Goal: Task Accomplishment & Management: Use online tool/utility

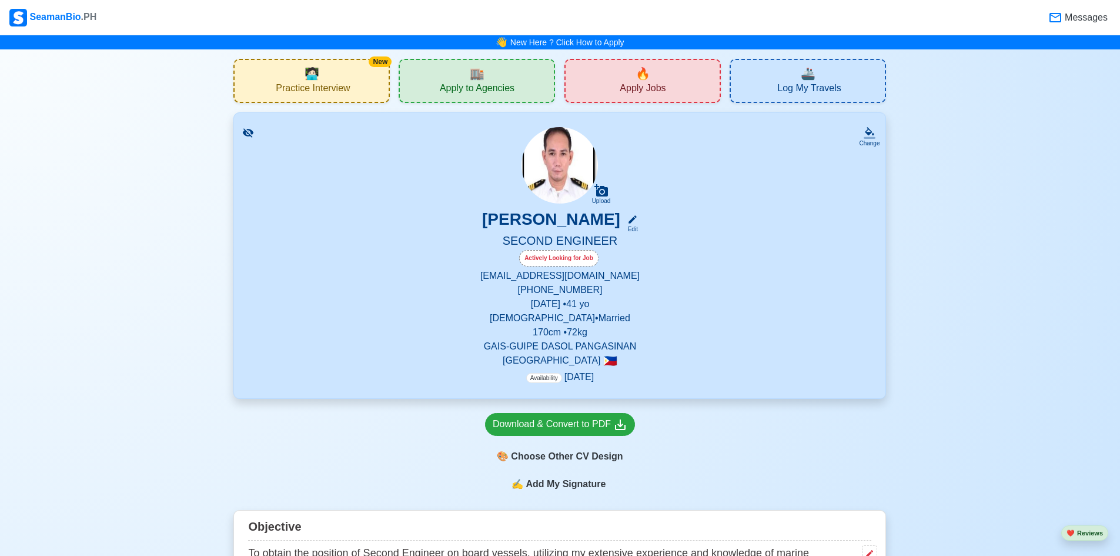
click at [492, 86] on span "Apply to Agencies" at bounding box center [477, 89] width 75 height 15
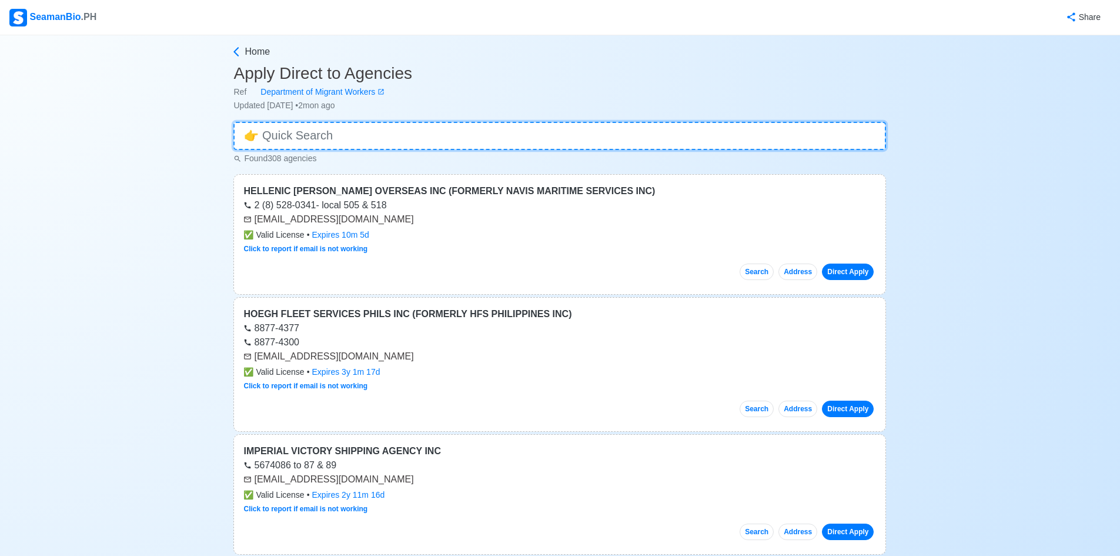
click at [466, 137] on input at bounding box center [559, 136] width 653 height 28
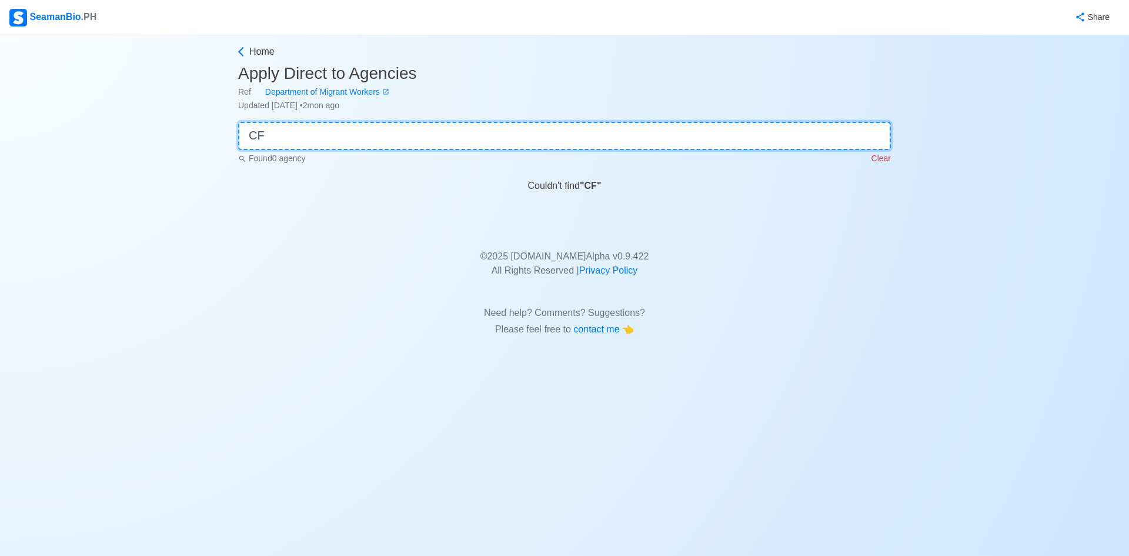
type input "C"
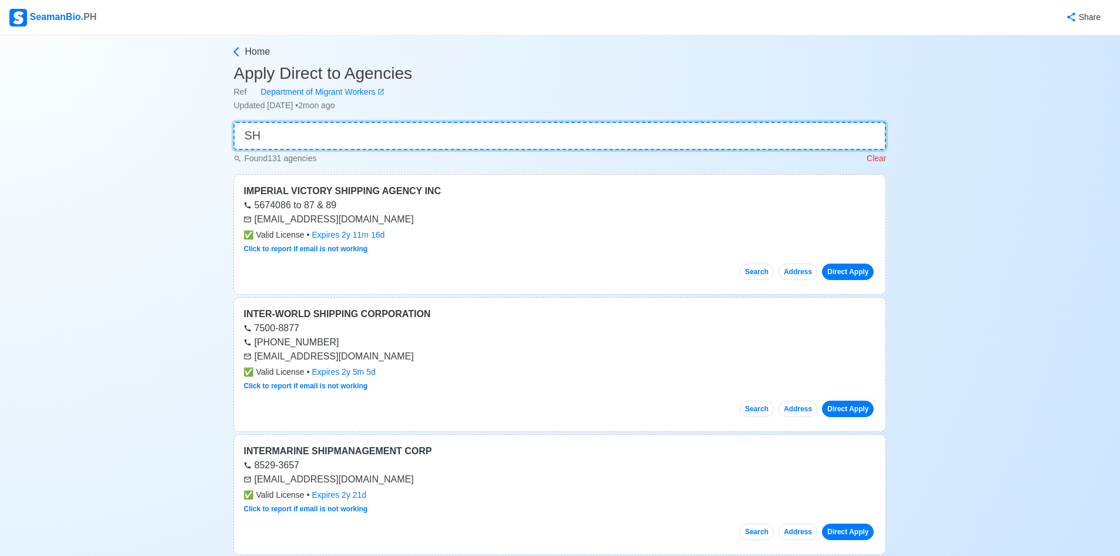
type input "S"
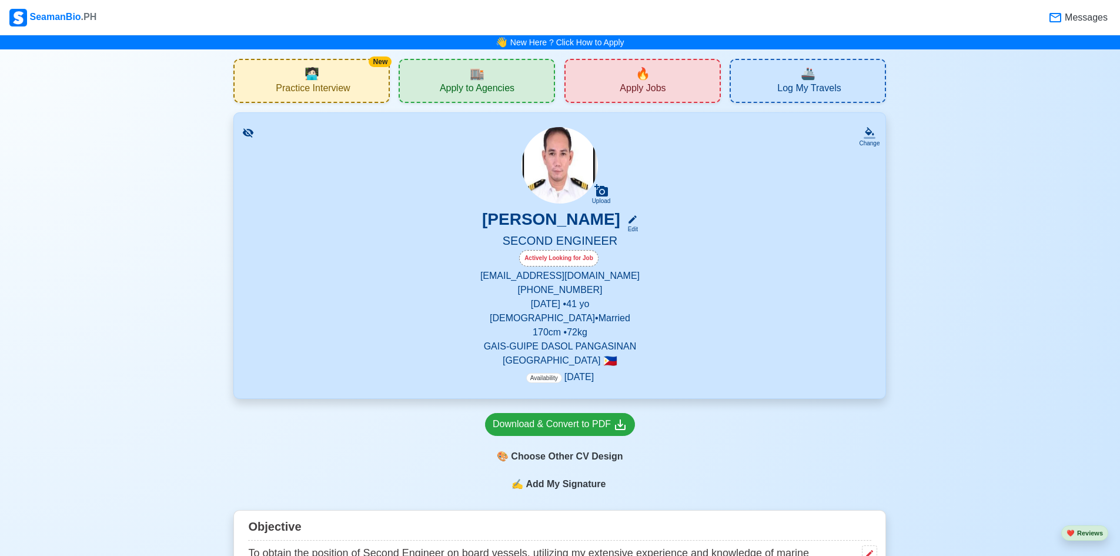
click at [636, 86] on span "Apply Jobs" at bounding box center [643, 89] width 46 height 15
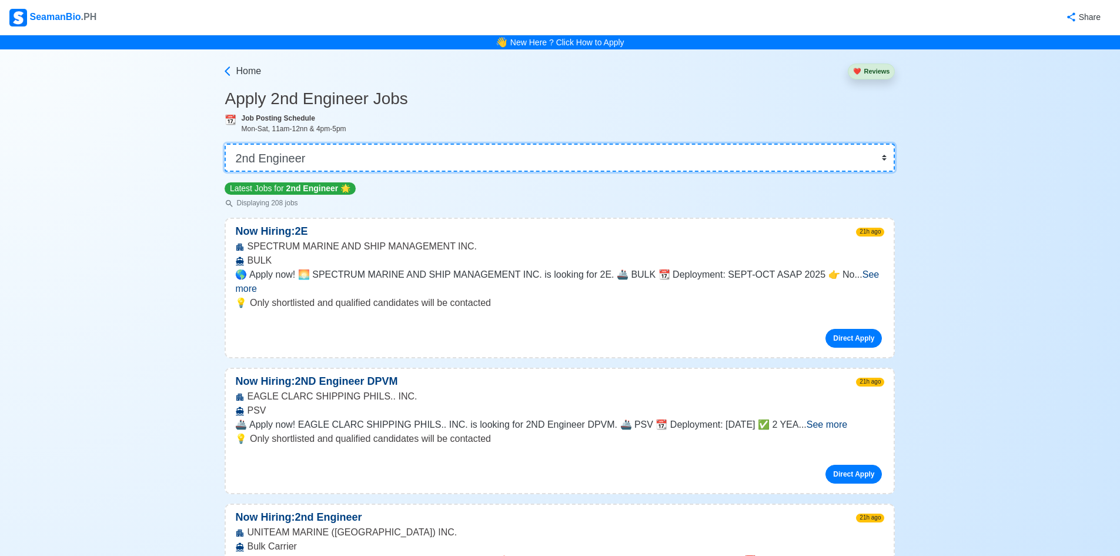
click at [884, 155] on select "👉 Select Rank or Position Master Chief Officer 2nd Officer 3rd Officer Junior O…" at bounding box center [560, 157] width 670 height 28
select select "3rd Engineer"
click at [229, 143] on select "👉 Select Rank or Position Master Chief Officer 2nd Officer 3rd Officer Junior O…" at bounding box center [560, 157] width 670 height 28
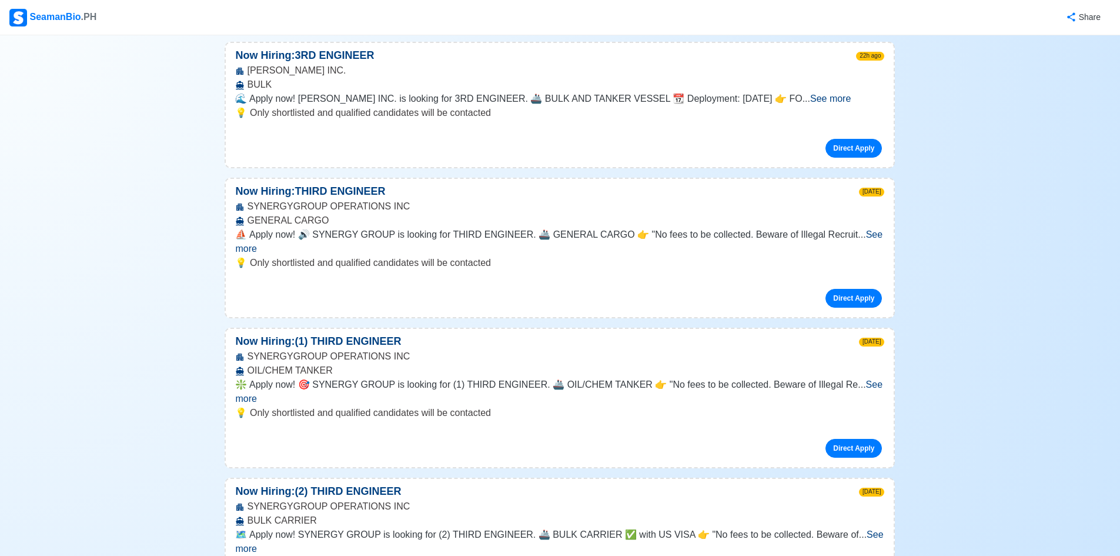
scroll to position [1352, 0]
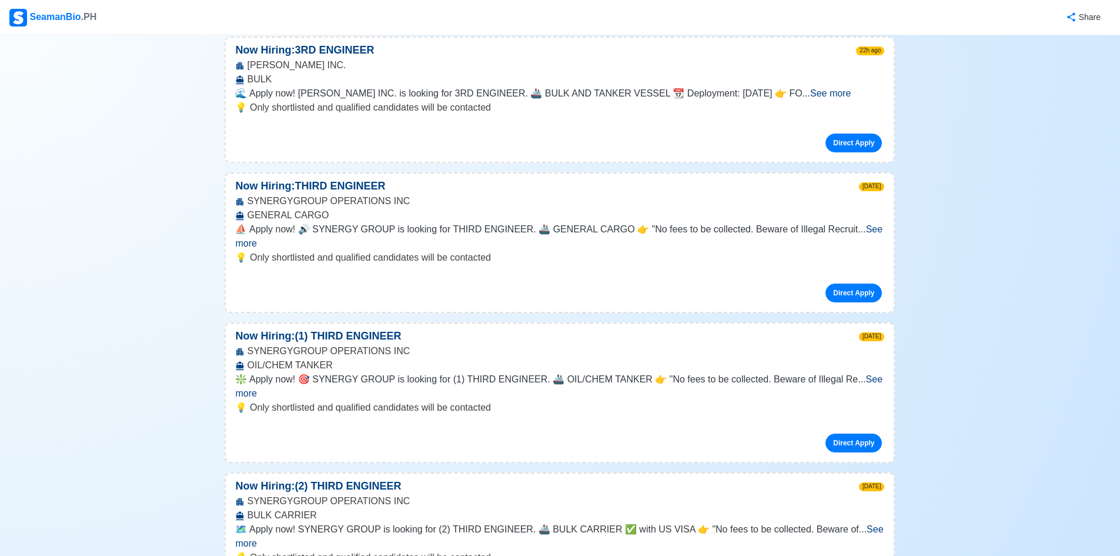
click at [864, 224] on span "See more" at bounding box center [558, 236] width 647 height 24
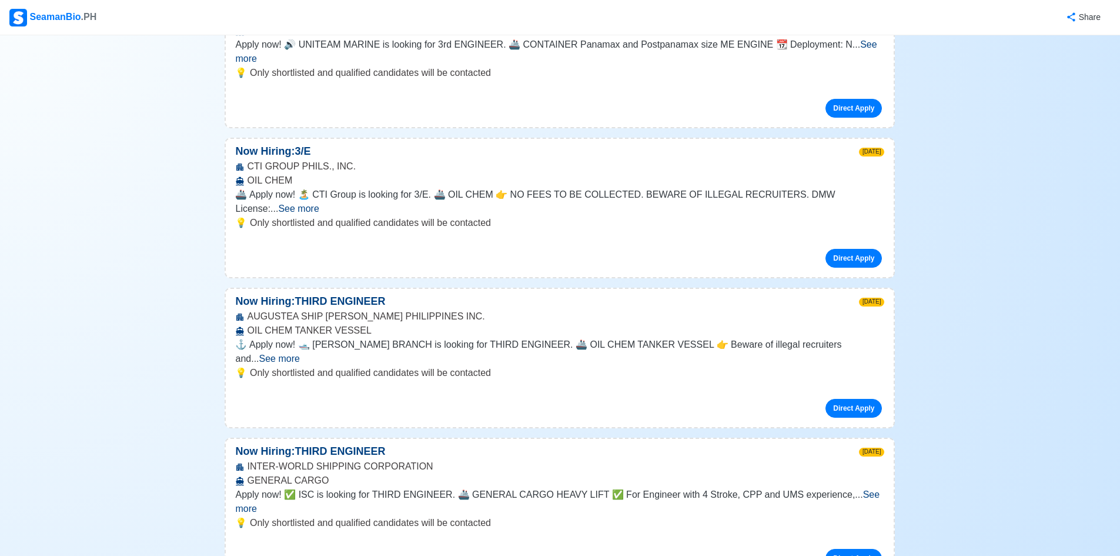
scroll to position [2058, 0]
click at [858, 489] on span "See more" at bounding box center [557, 501] width 644 height 24
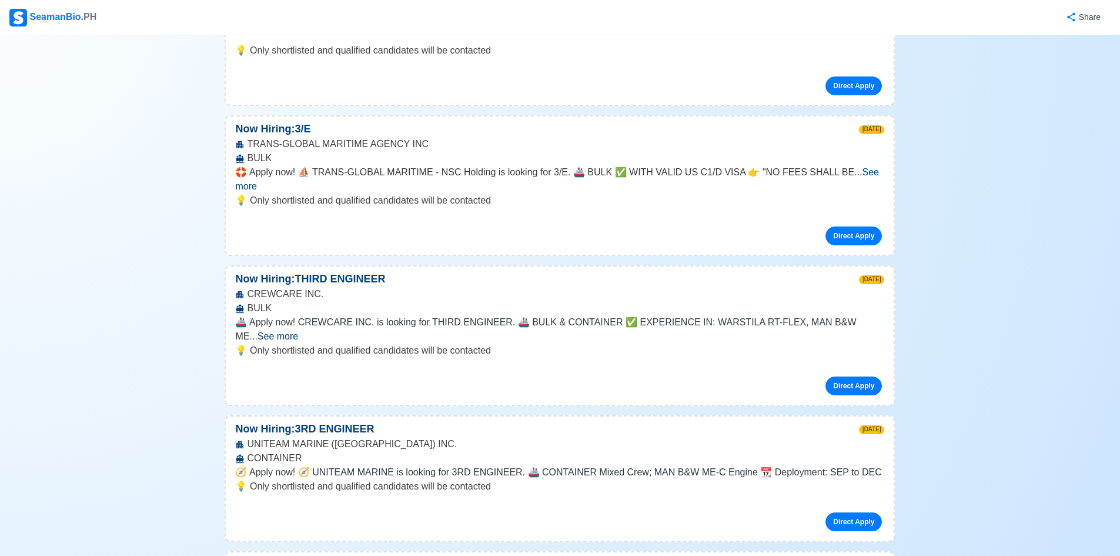
scroll to position [2763, 0]
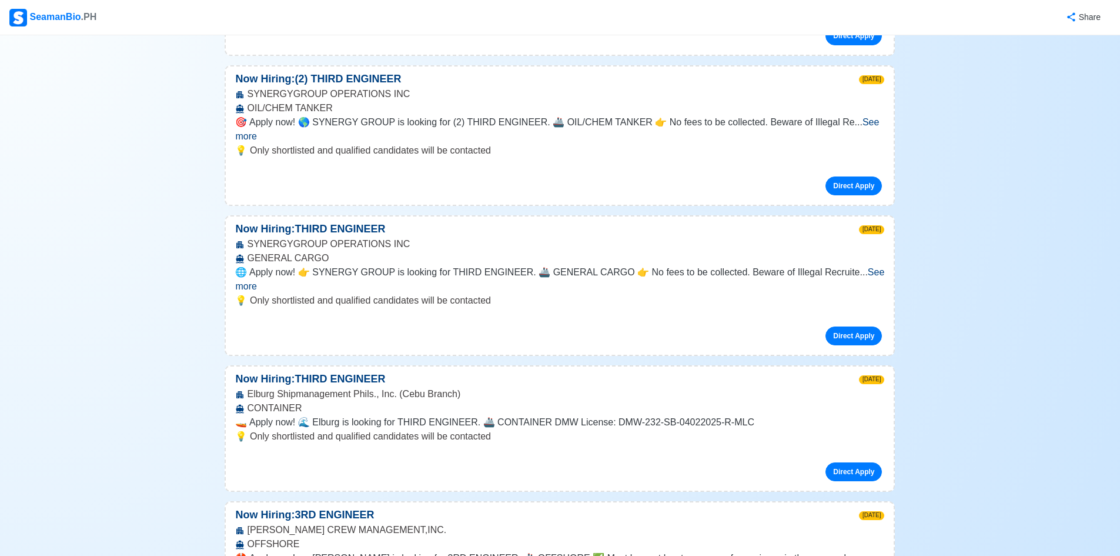
scroll to position [4056, 0]
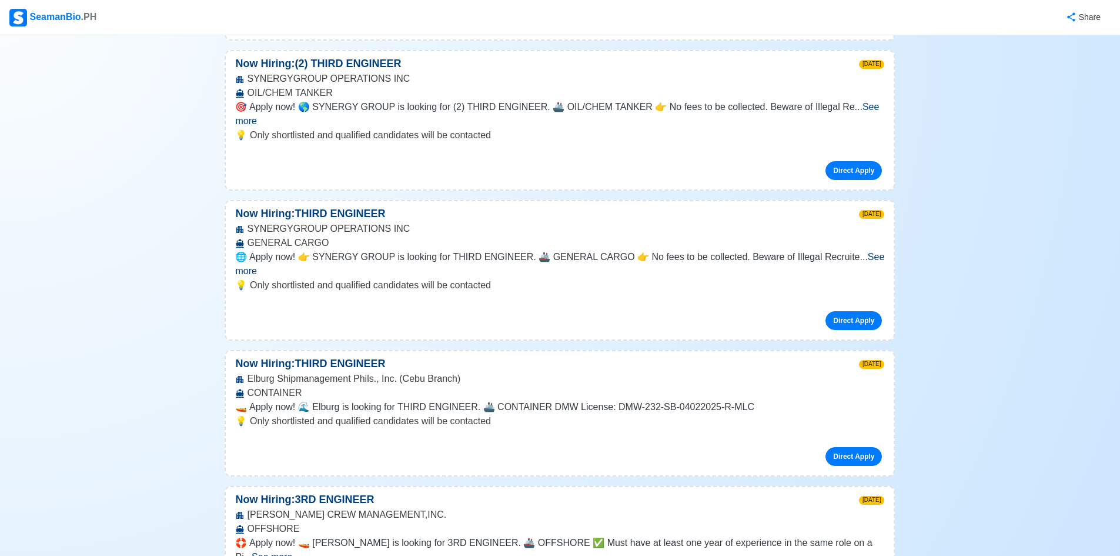
click at [292, 551] on span "See more" at bounding box center [272, 556] width 41 height 10
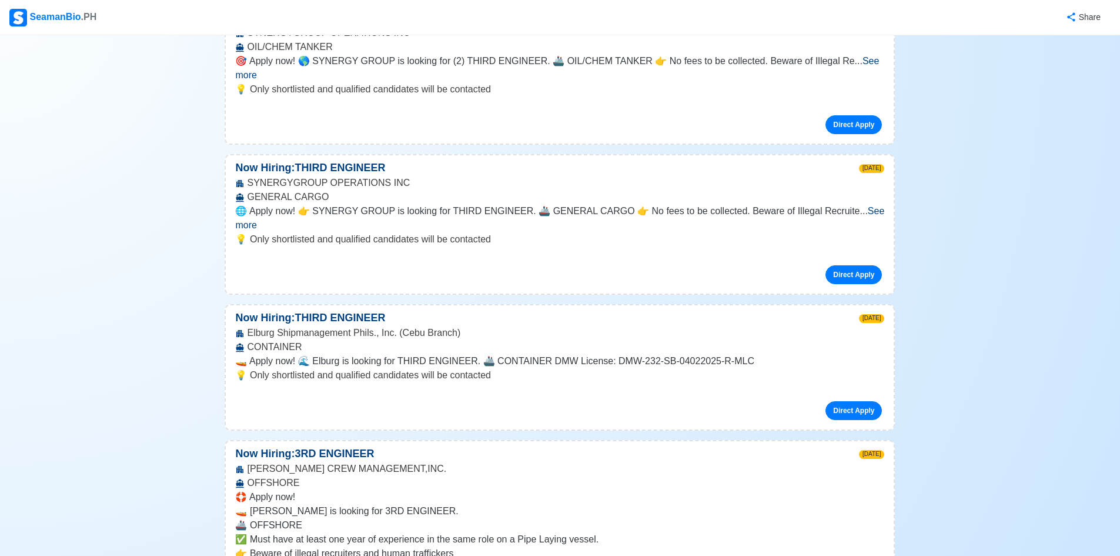
scroll to position [4174, 0]
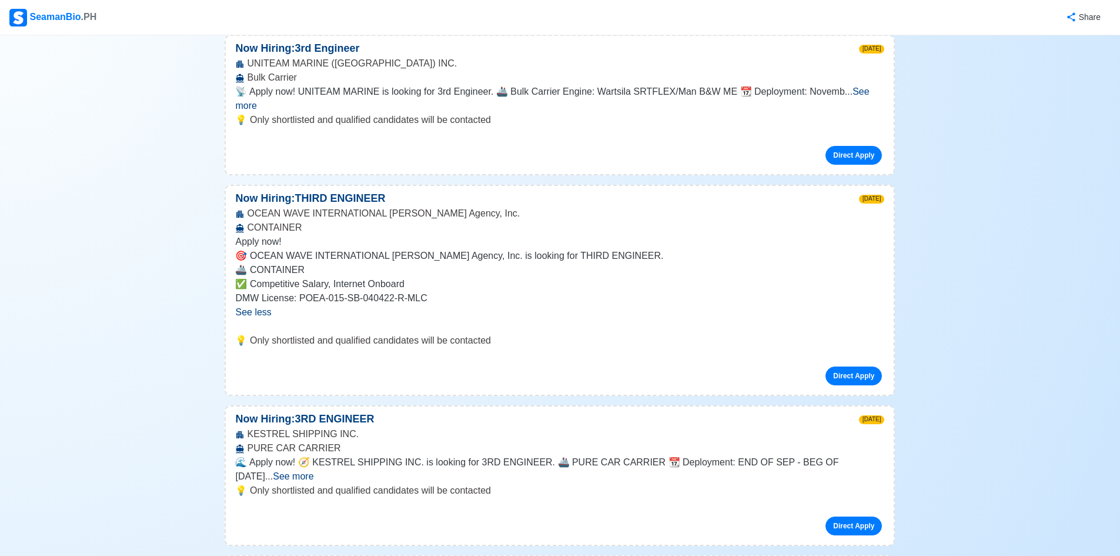
scroll to position [2998, 0]
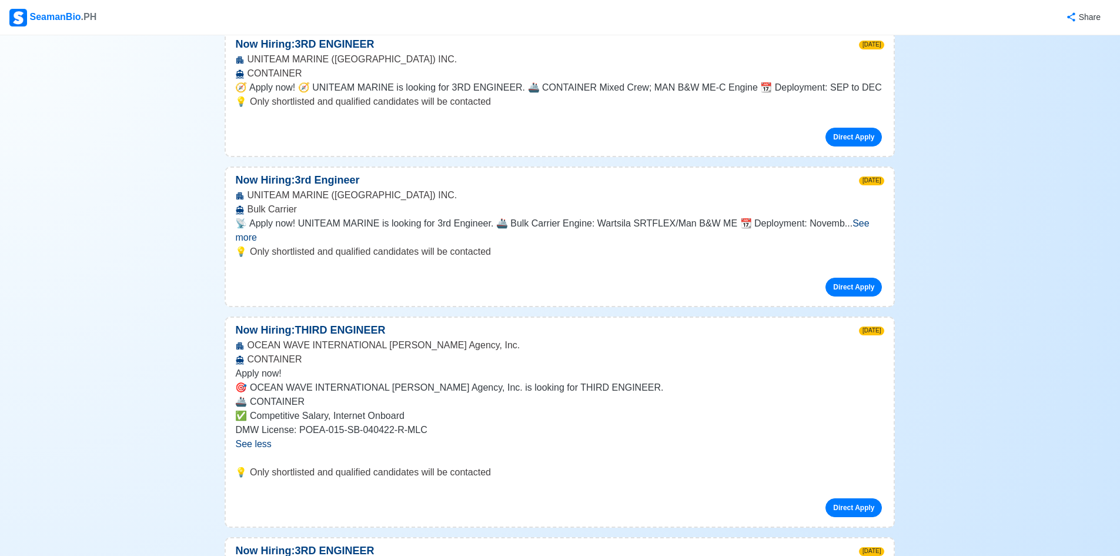
click at [42, 15] on div "SeamanBio .PH" at bounding box center [52, 18] width 87 height 18
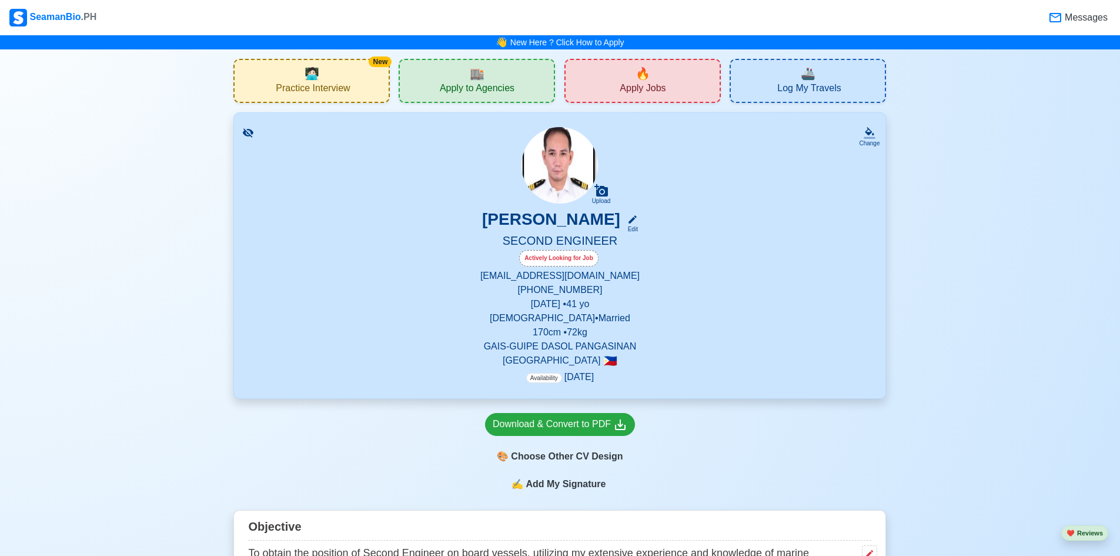
click at [1071, 15] on span "Messages" at bounding box center [1084, 18] width 45 height 14
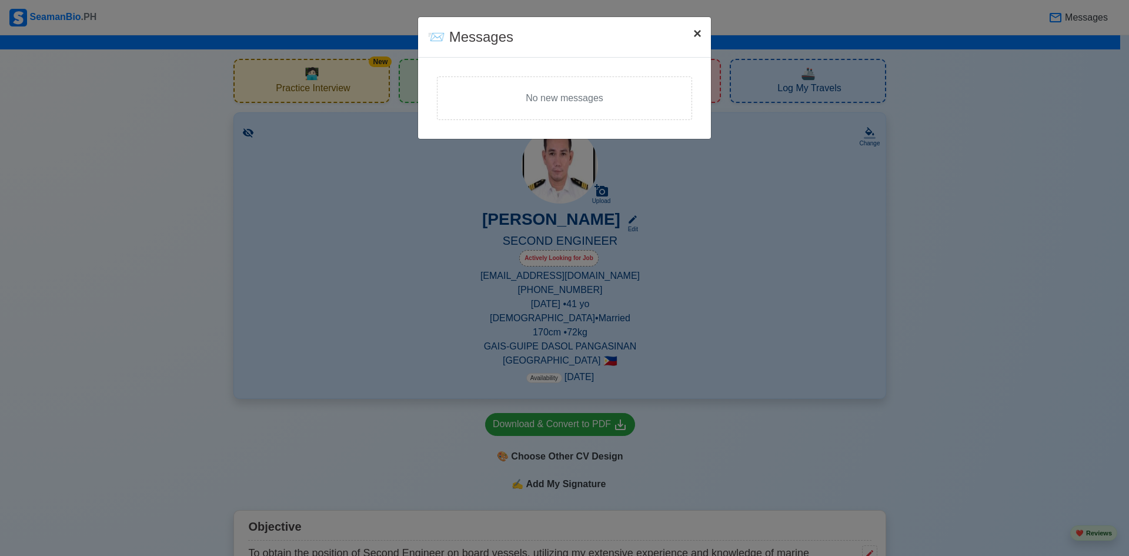
click at [697, 36] on span "×" at bounding box center [697, 33] width 8 height 16
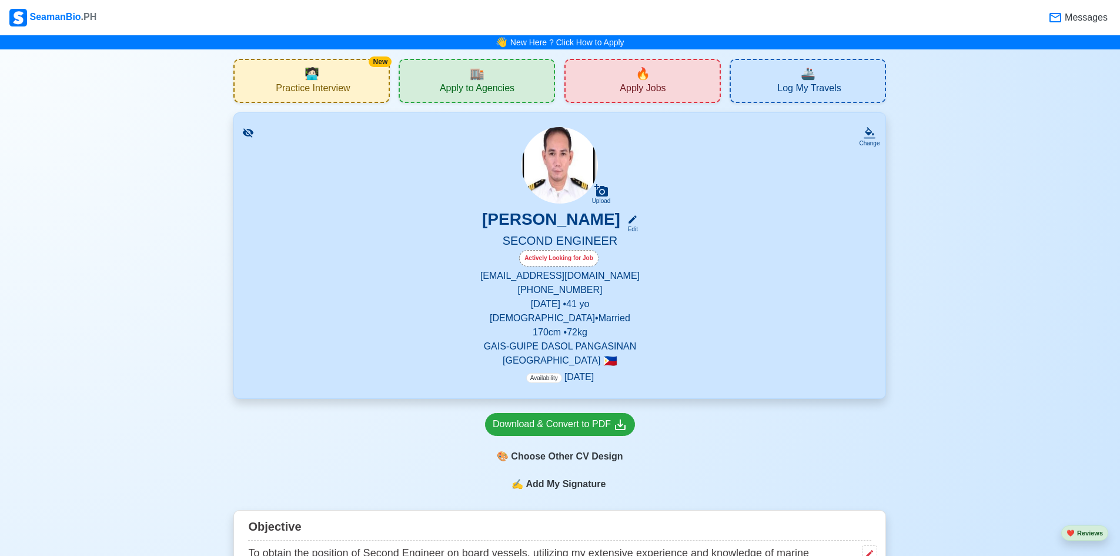
click at [1087, 20] on span "Messages" at bounding box center [1084, 18] width 45 height 14
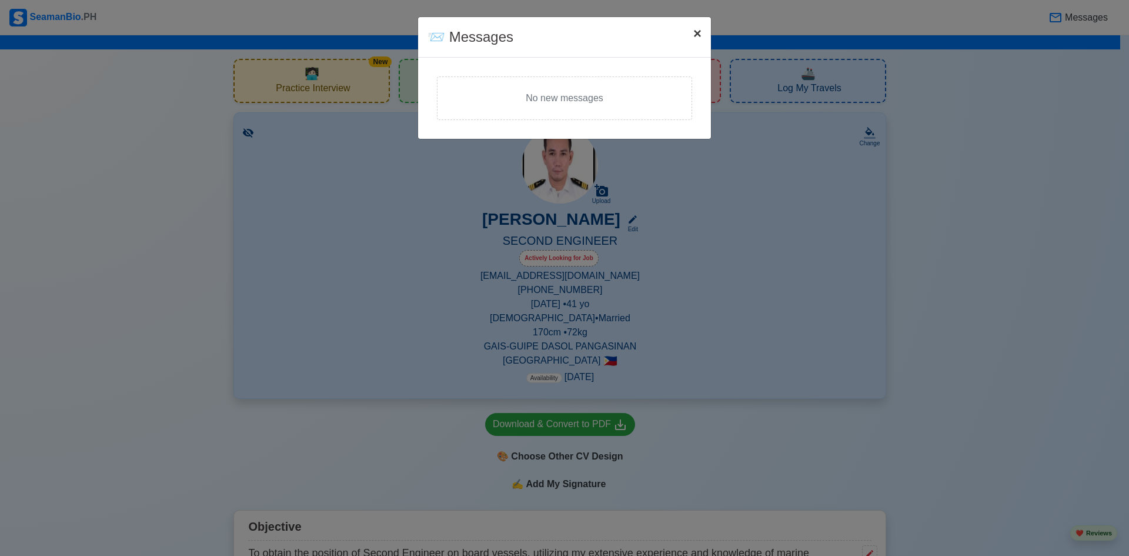
click at [697, 34] on span "×" at bounding box center [697, 33] width 8 height 16
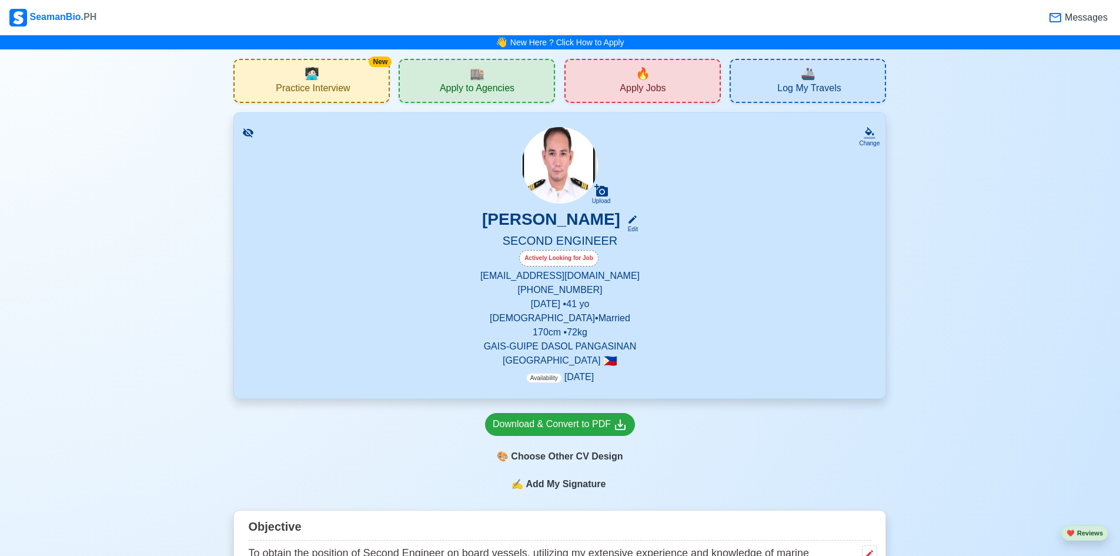
click at [297, 82] on span "Practice Interview" at bounding box center [313, 89] width 74 height 15
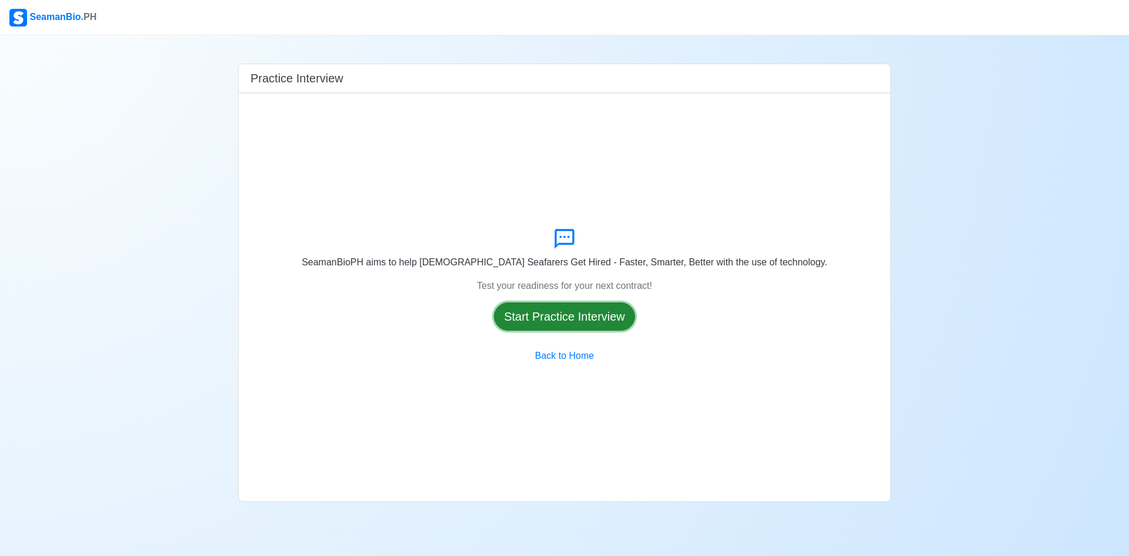
click at [565, 319] on button "Start Practice Interview" at bounding box center [564, 316] width 141 height 28
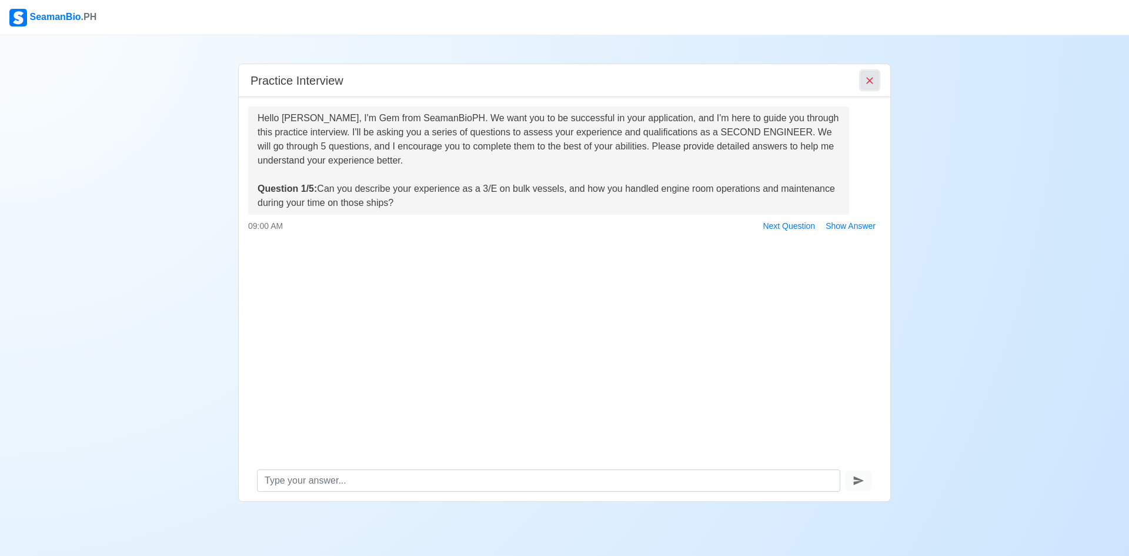
click at [867, 84] on icon "End Interview" at bounding box center [869, 80] width 7 height 7
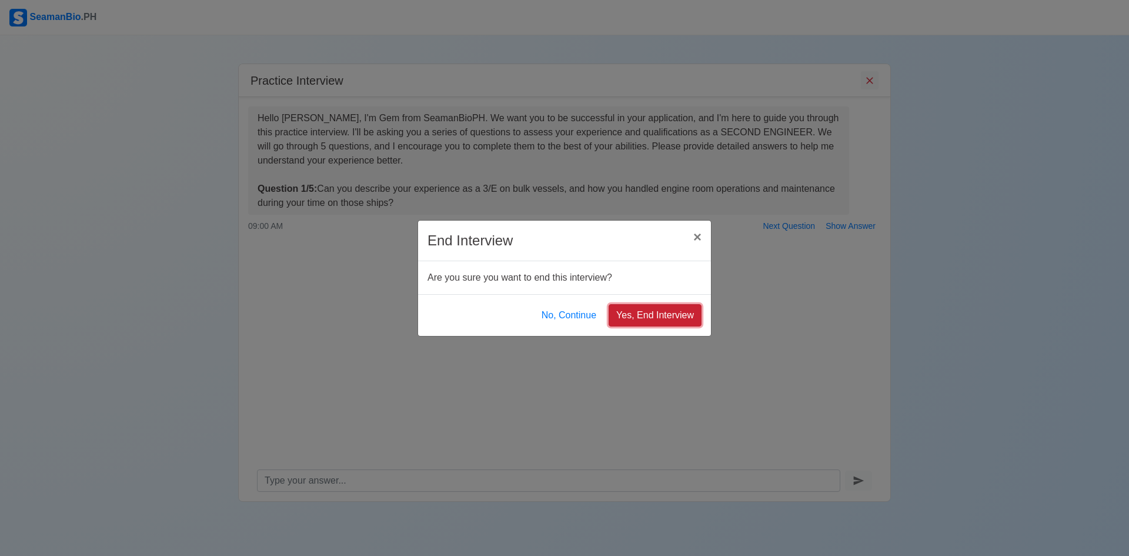
click at [651, 317] on button "Yes, End Interview" at bounding box center [654, 315] width 93 height 22
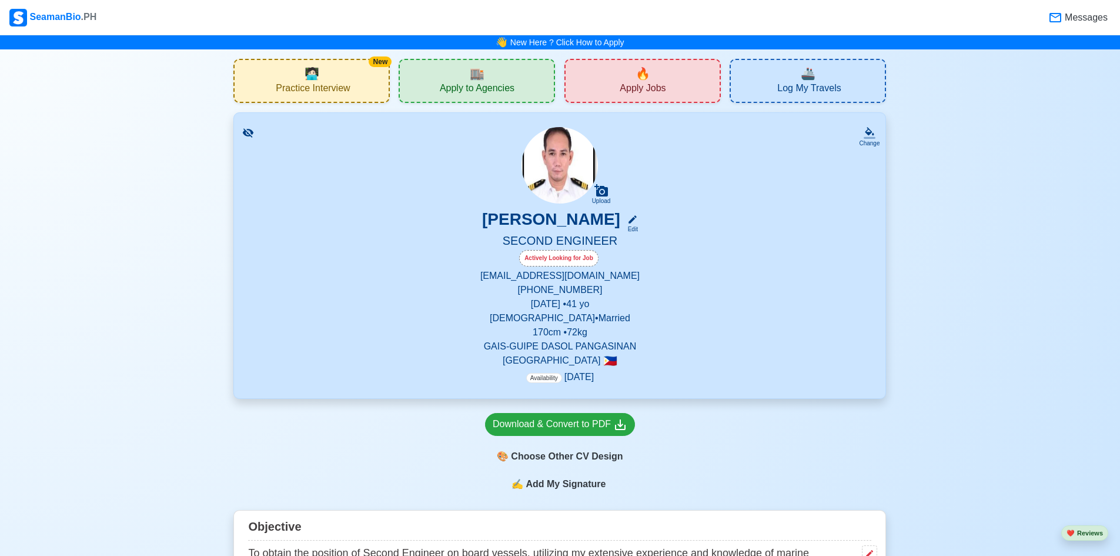
click at [247, 130] on icon at bounding box center [248, 133] width 12 height 12
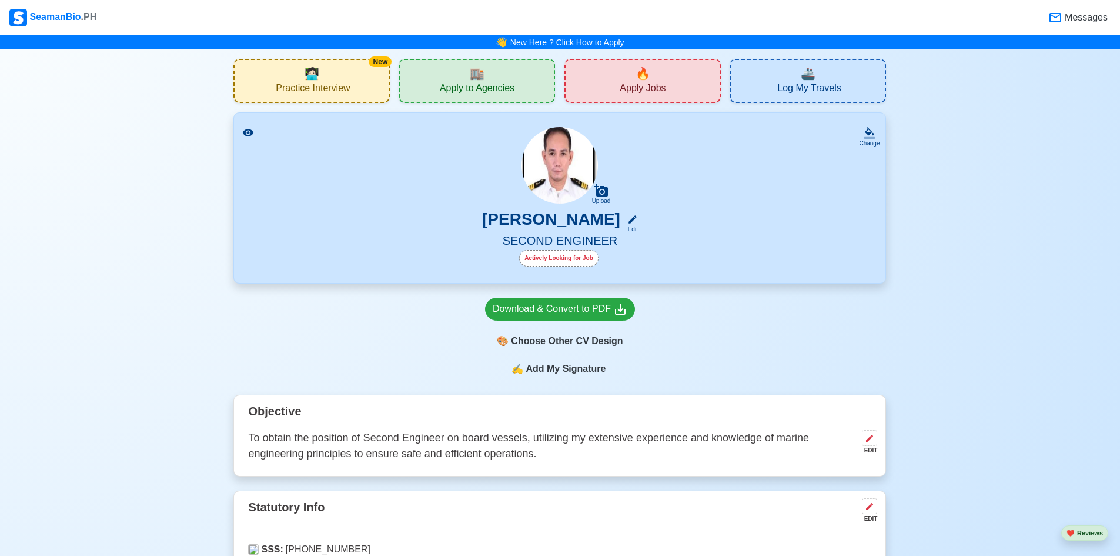
click at [247, 130] on icon at bounding box center [248, 133] width 11 height 8
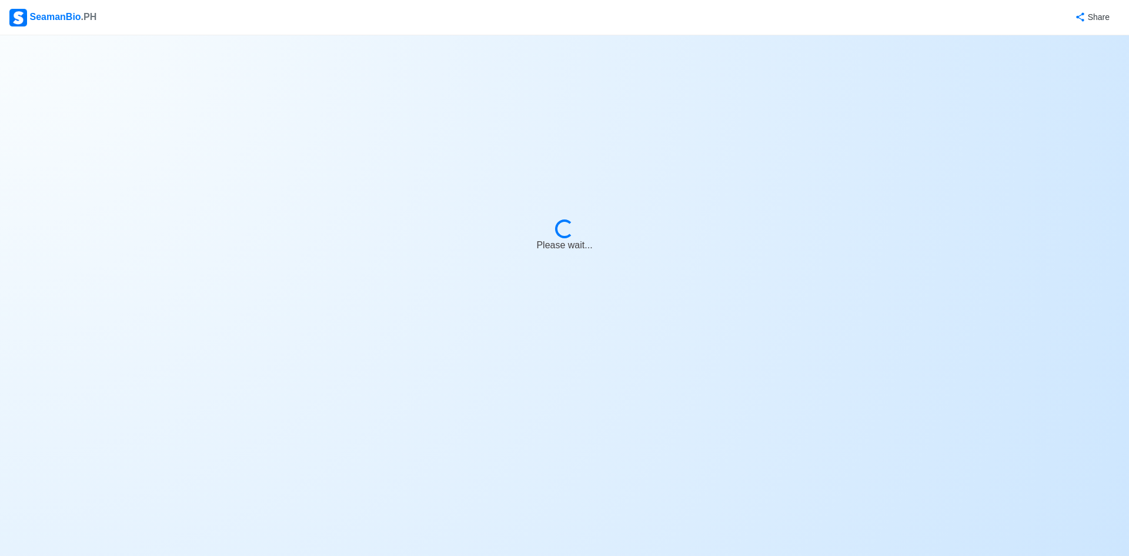
select select "3rd Engineer"
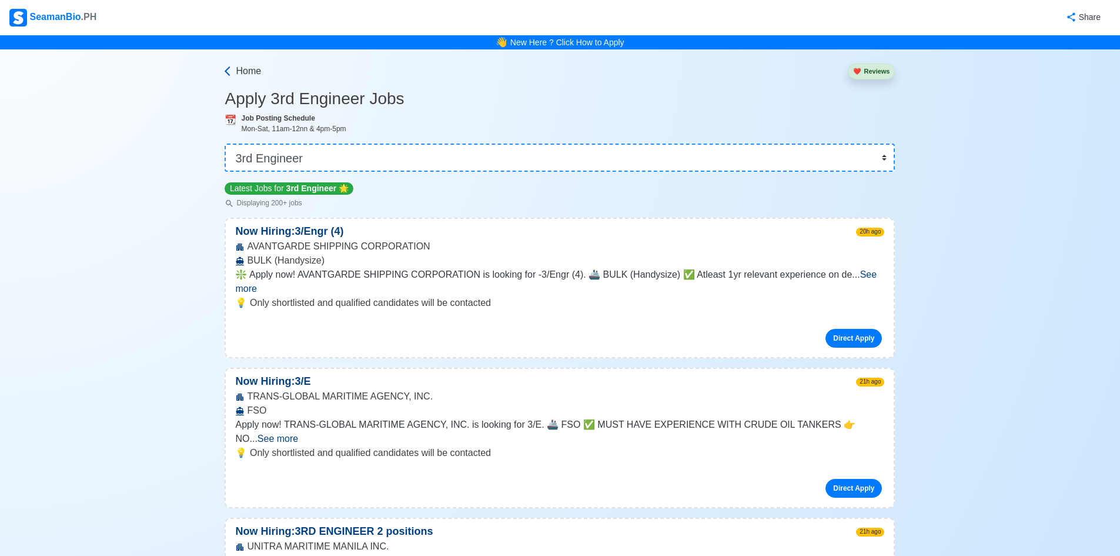
click at [249, 71] on span "Home" at bounding box center [248, 71] width 25 height 14
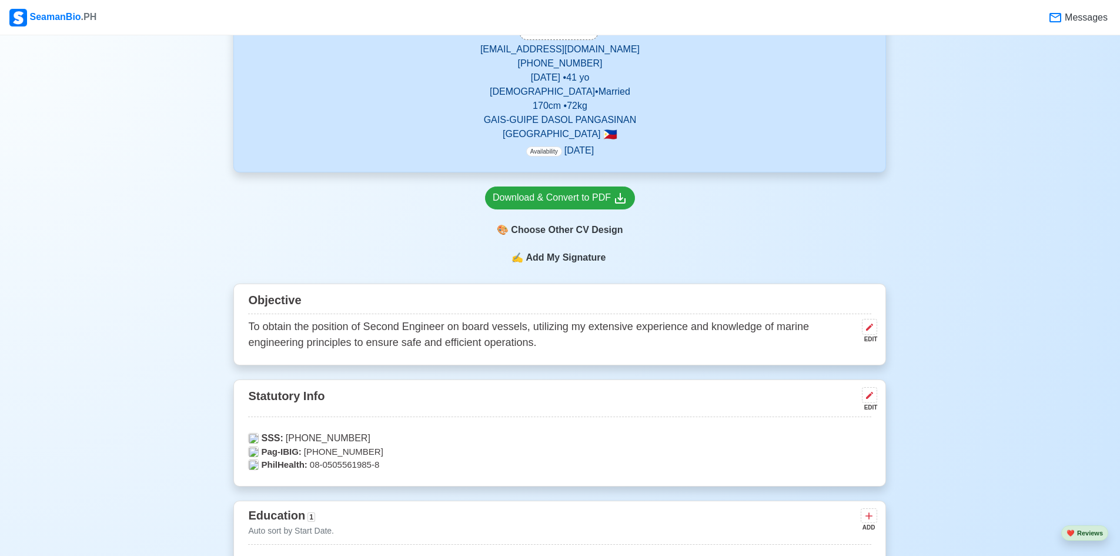
scroll to position [235, 0]
